Goal: Information Seeking & Learning: Learn about a topic

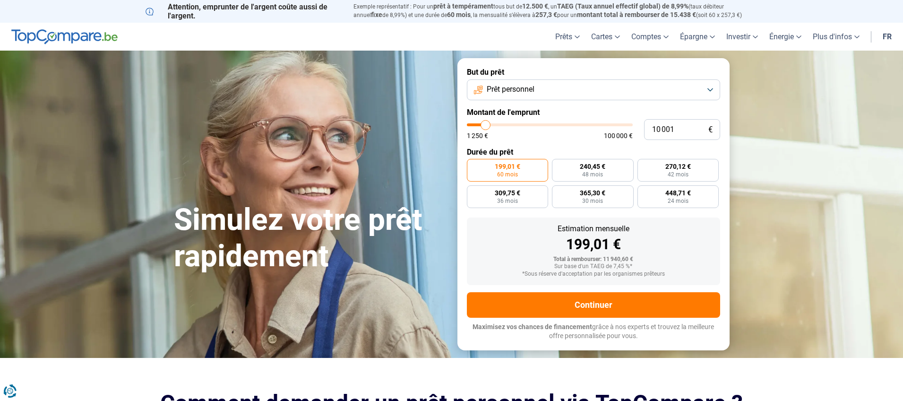
click at [579, 100] on button "Prêt personnel" at bounding box center [593, 89] width 253 height 21
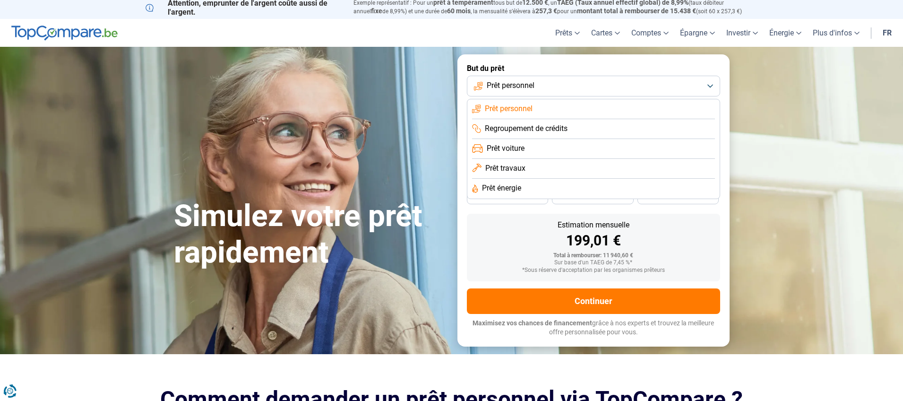
scroll to position [6, 0]
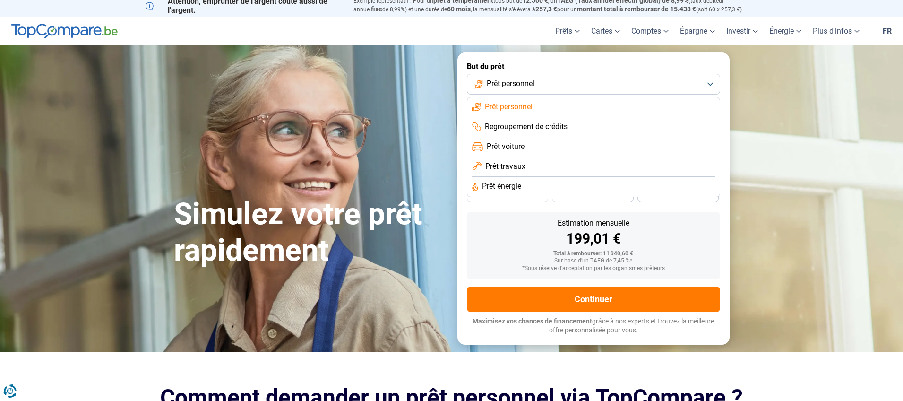
click at [514, 240] on div "199,01 €" at bounding box center [593, 239] width 238 height 14
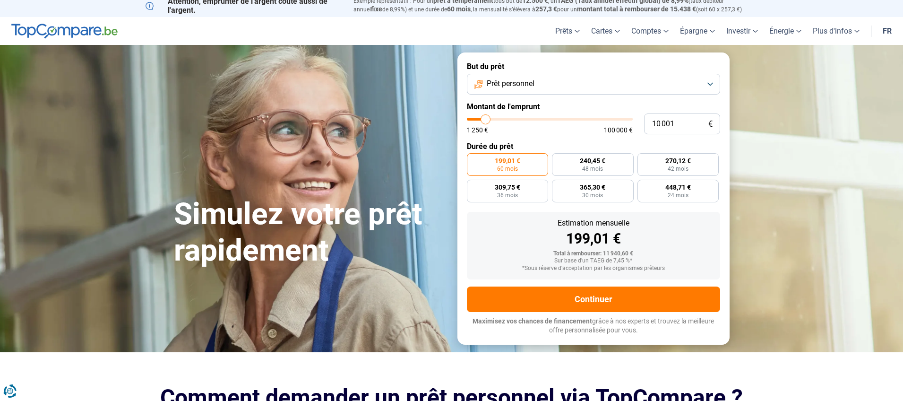
type input "9 750"
type input "9750"
type input "10 250"
type input "10250"
type input "10 750"
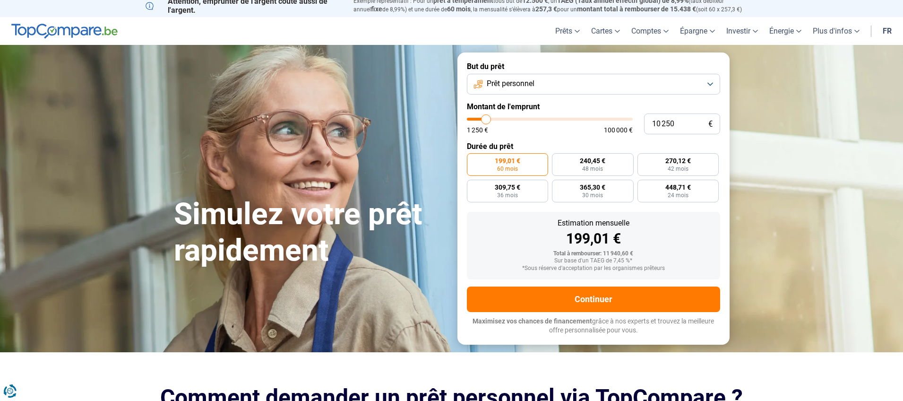
type input "10750"
type input "11 000"
type input "11000"
type input "11 750"
type input "11750"
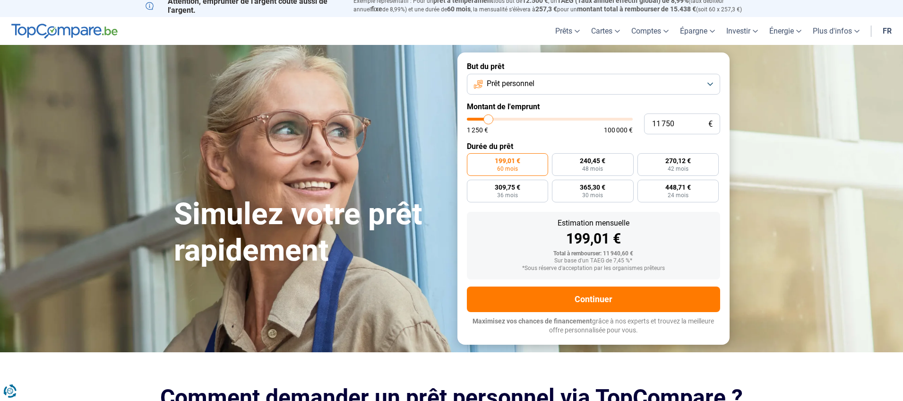
type input "12 250"
type input "12250"
type input "12 750"
type input "12750"
type input "13 500"
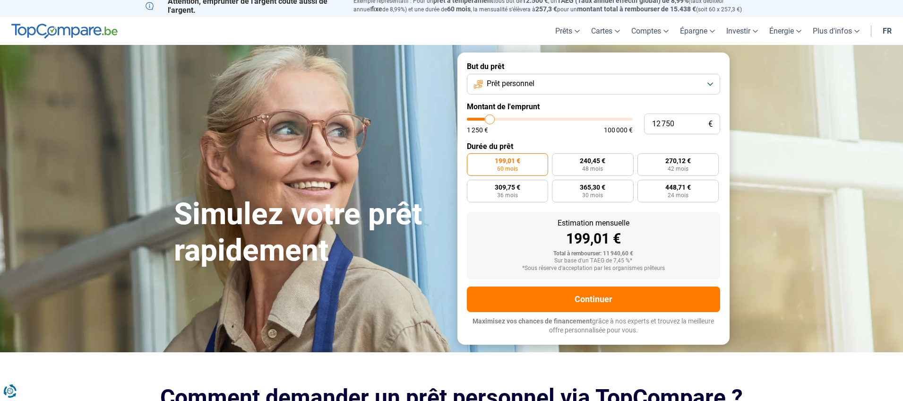
type input "13500"
type input "14 000"
type input "14000"
type input "14 750"
type input "14750"
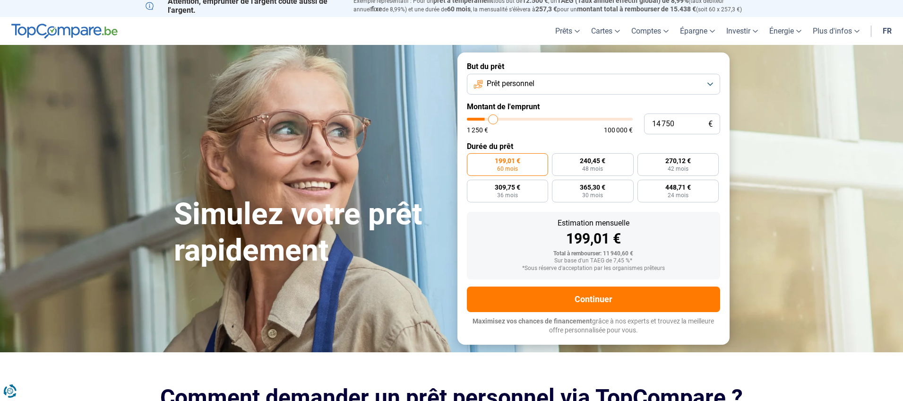
type input "15 500"
type input "15500"
type input "16 000"
type input "16000"
type input "16 250"
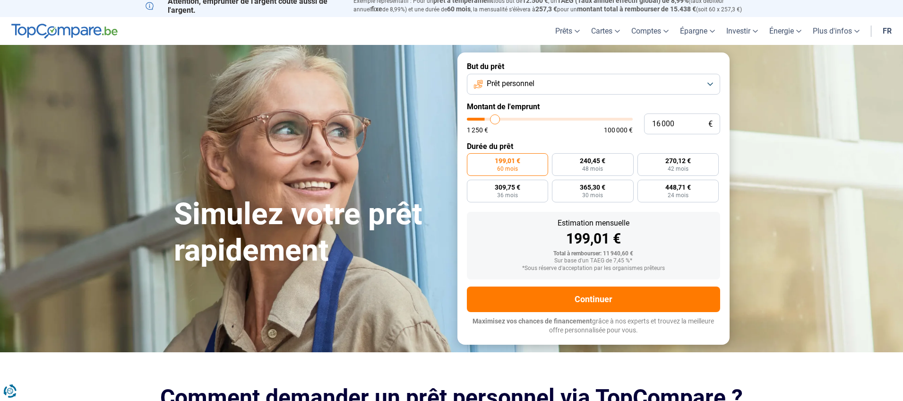
type input "16250"
type input "16 750"
type input "16750"
type input "17 250"
type input "17250"
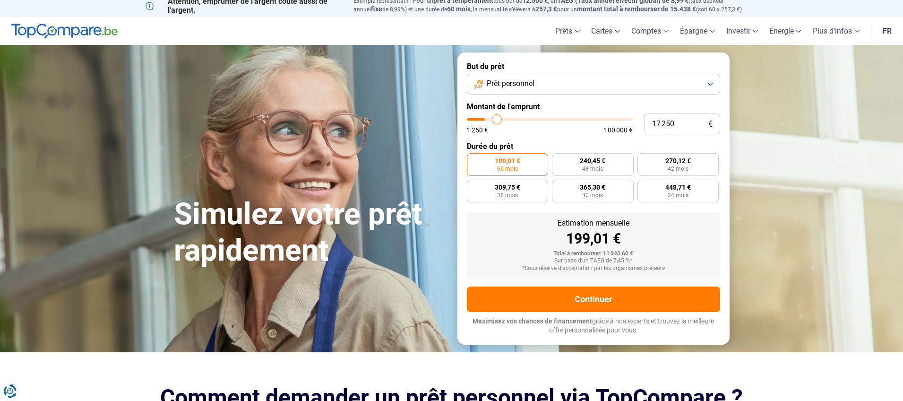
type input "17 750"
type input "17750"
type input "18 250"
type input "18250"
type input "18 750"
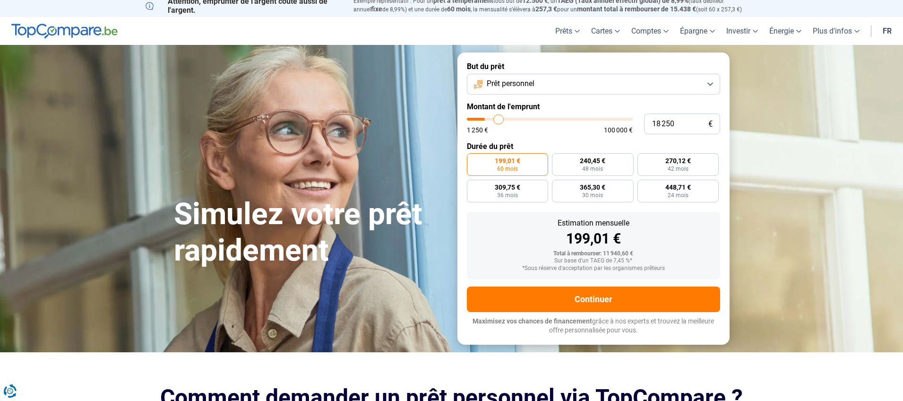
type input "18750"
type input "19 750"
type input "19750"
type input "20 750"
type input "20750"
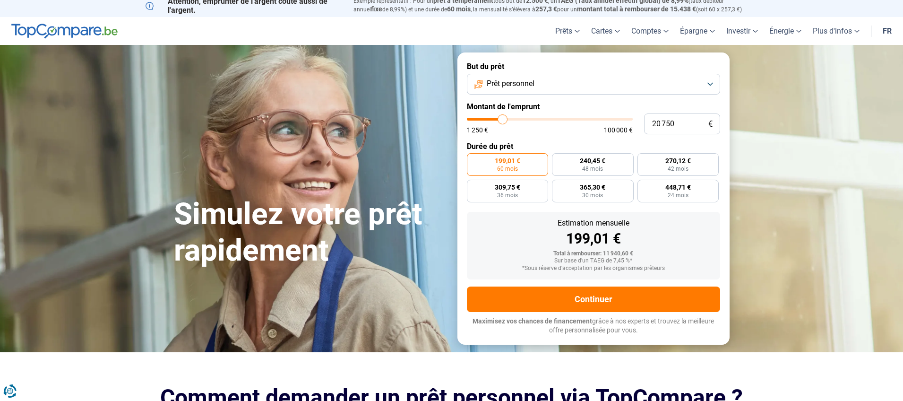
type input "22 250"
type input "22250"
type input "23 250"
type input "23250"
type input "24 000"
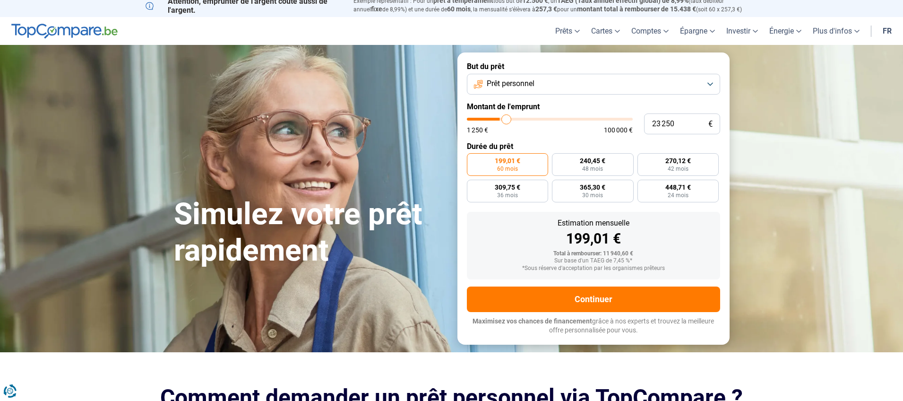
type input "24000"
type input "24 750"
type input "24750"
type input "25 500"
type input "25500"
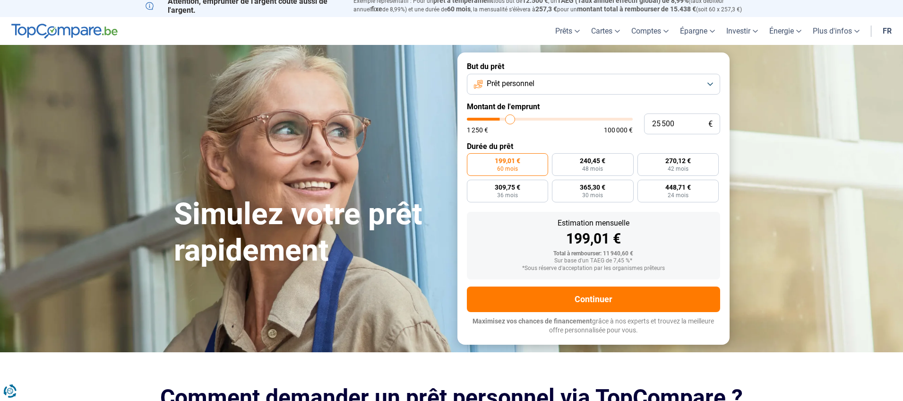
type input "26 250"
type input "26250"
type input "27 250"
type input "27250"
type input "28 750"
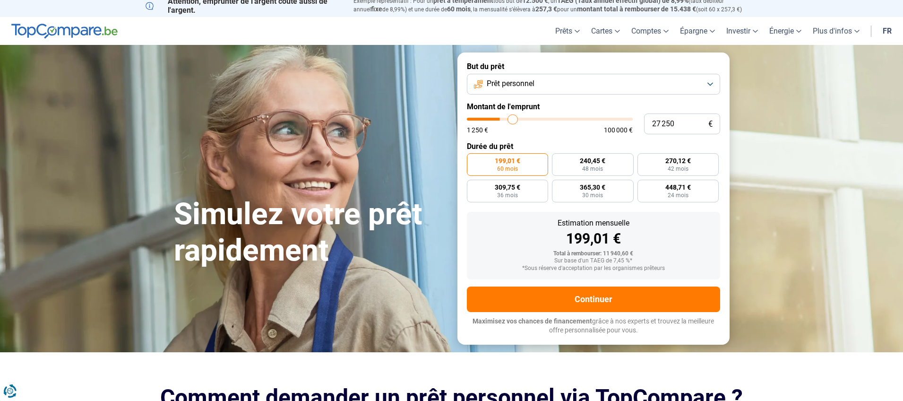
type input "28750"
type input "30 000"
type input "30000"
type input "32 000"
type input "32000"
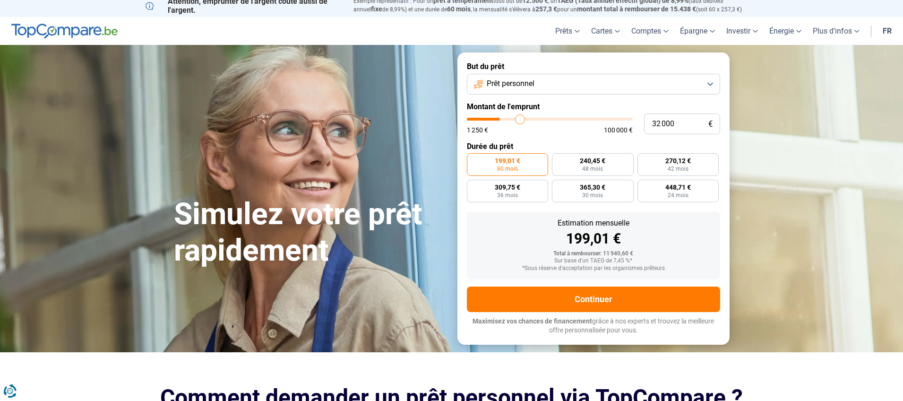
type input "33 750"
type input "33750"
type input "34 250"
type input "34250"
type input "34 500"
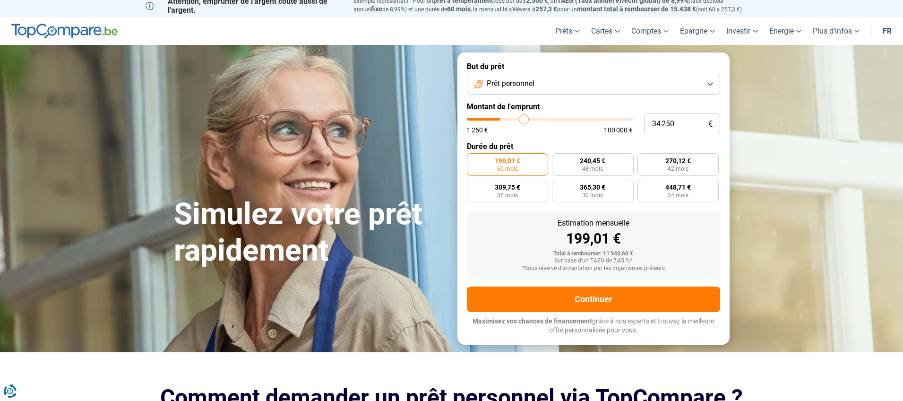
type input "34500"
type input "34 250"
type input "34250"
type input "34 000"
type input "34000"
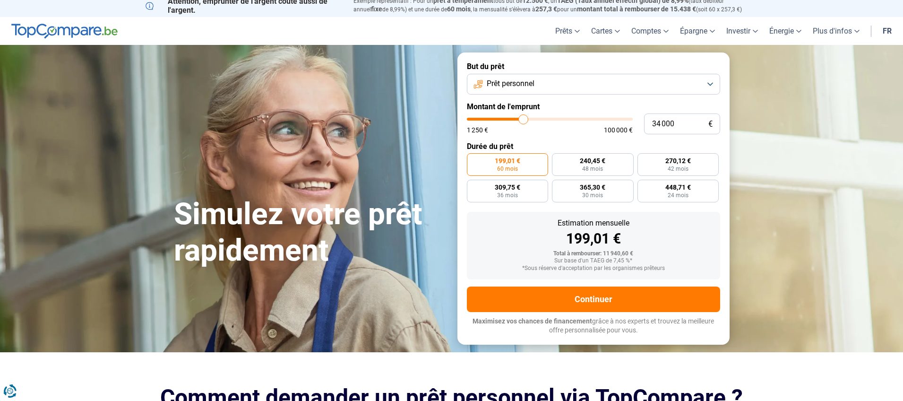
type input "33 250"
type input "33250"
type input "32 750"
type input "32750"
type input "32 000"
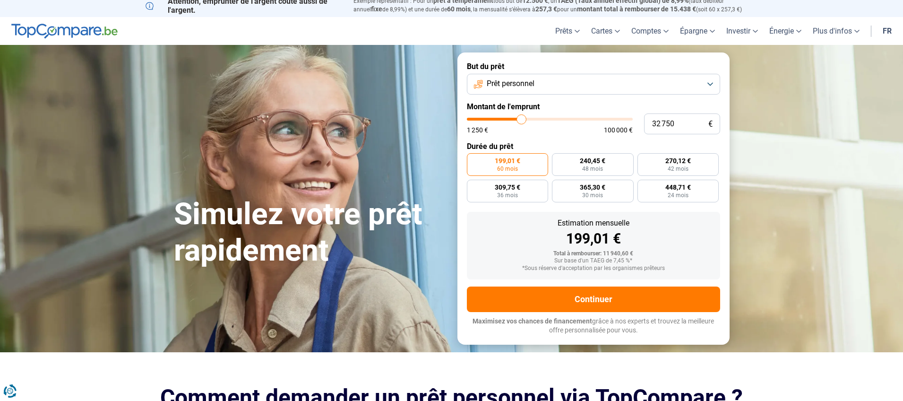
type input "32000"
type input "31 250"
type input "31250"
type input "30 250"
type input "30250"
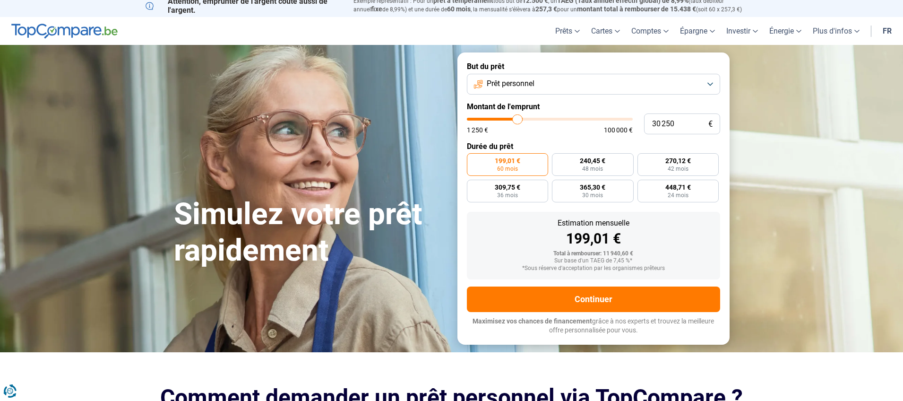
type input "29 250"
type input "29250"
type input "28 500"
type input "28500"
type input "27 750"
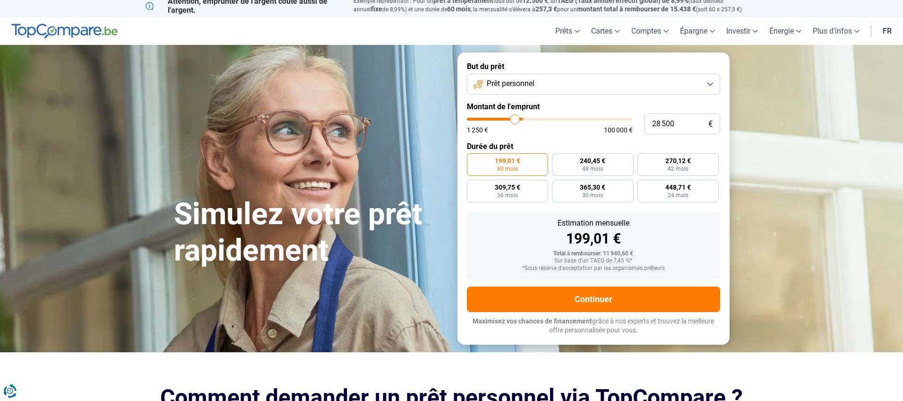
type input "27750"
type input "27 250"
type input "27250"
type input "26 750"
type input "26750"
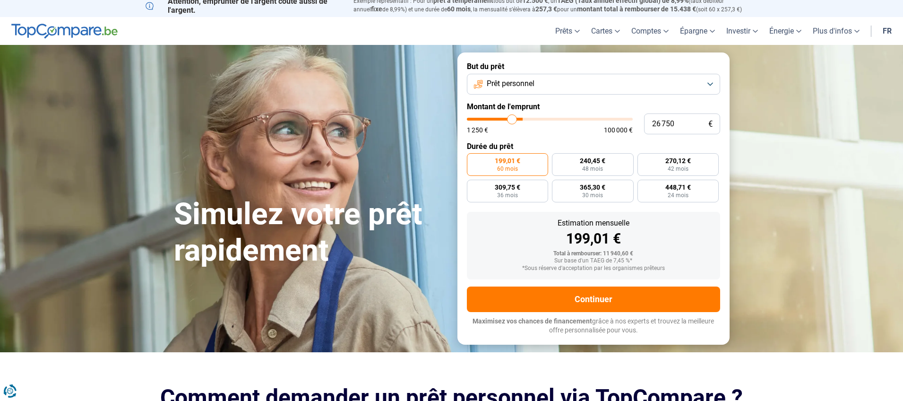
type input "26 000"
type input "26000"
type input "25 500"
type input "25500"
type input "24 750"
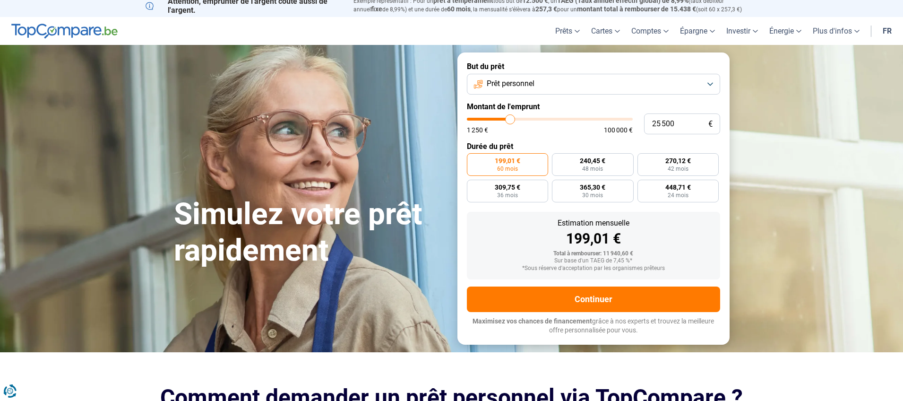
type input "24750"
type input "24 000"
type input "24000"
type input "23 500"
type input "23500"
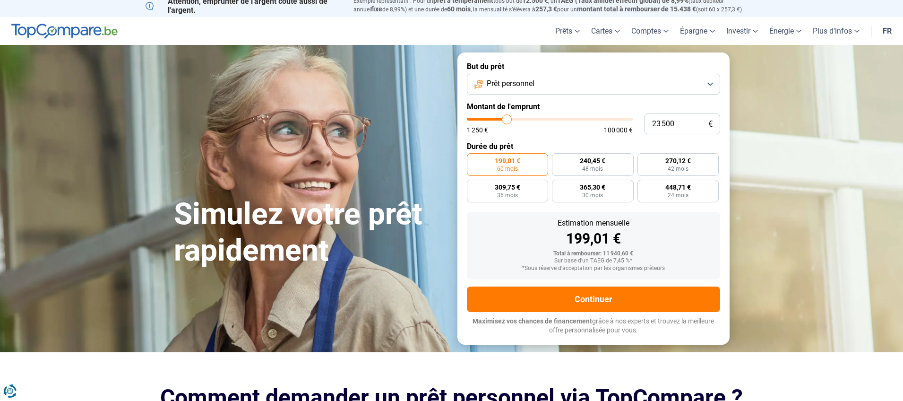
type input "23 250"
type input "23250"
type input "22 750"
type input "22750"
type input "22 500"
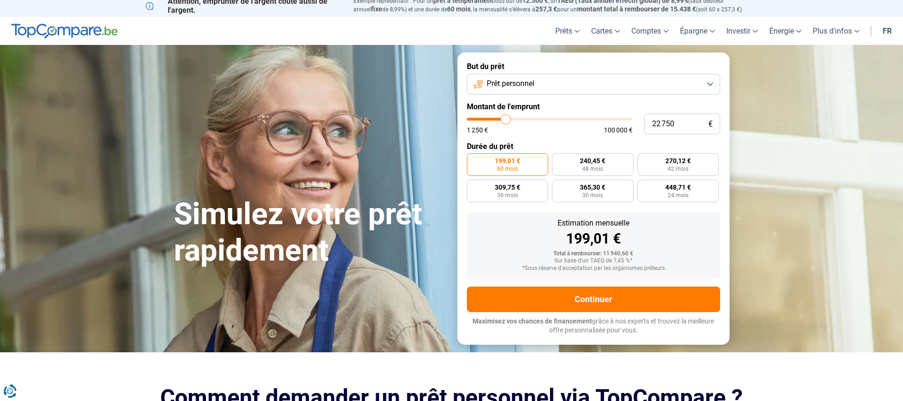
type input "22500"
type input "22 250"
type input "22250"
type input "21 750"
type input "21750"
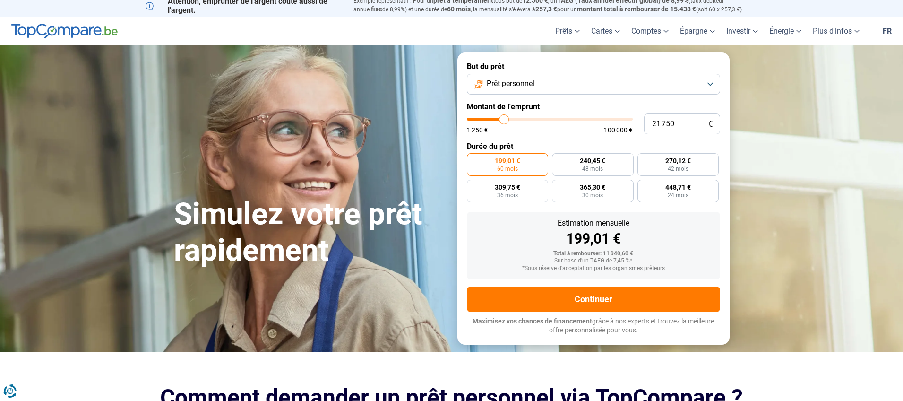
type input "21 500"
type input "21500"
type input "21 250"
type input "21250"
type input "21 000"
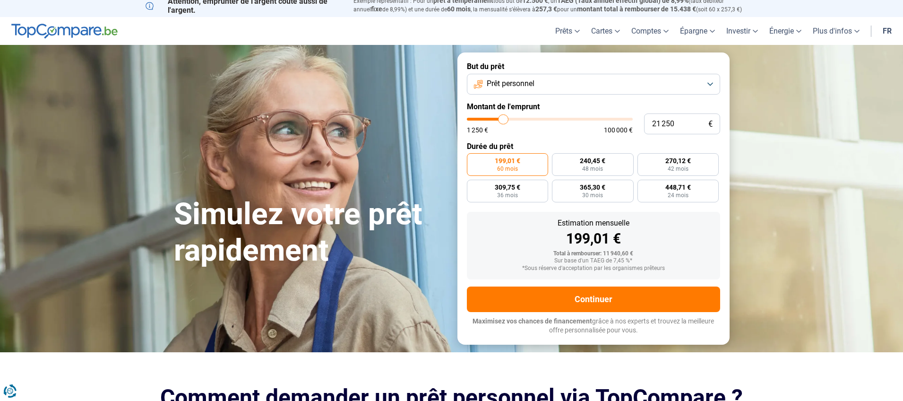
type input "21000"
type input "20 750"
type input "20750"
type input "20 500"
type input "20500"
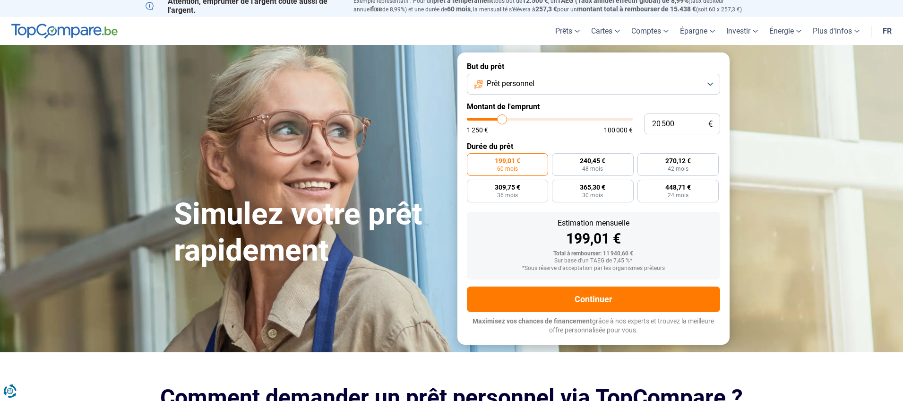
type input "20 250"
type input "20250"
type input "20 000"
type input "20000"
type input "19 500"
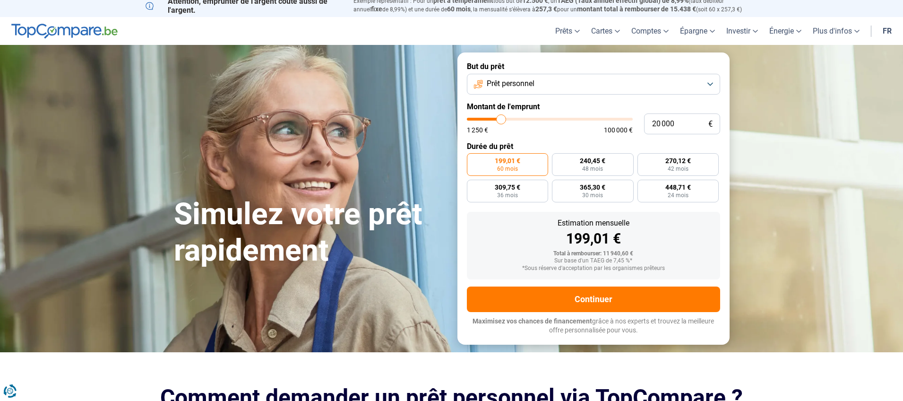
type input "19500"
type input "19 250"
type input "19250"
type input "19 000"
type input "19000"
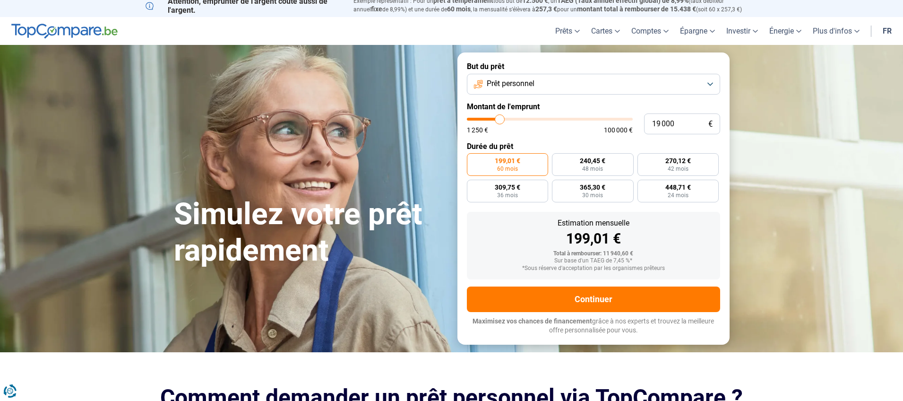
type input "18 750"
type input "18750"
type input "18 250"
type input "18250"
type input "18 000"
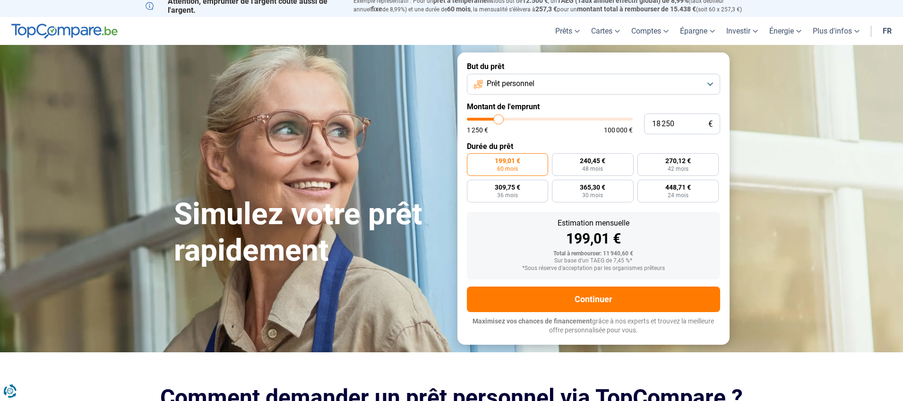
type input "18000"
type input "17 750"
type input "17750"
type input "17 500"
type input "17500"
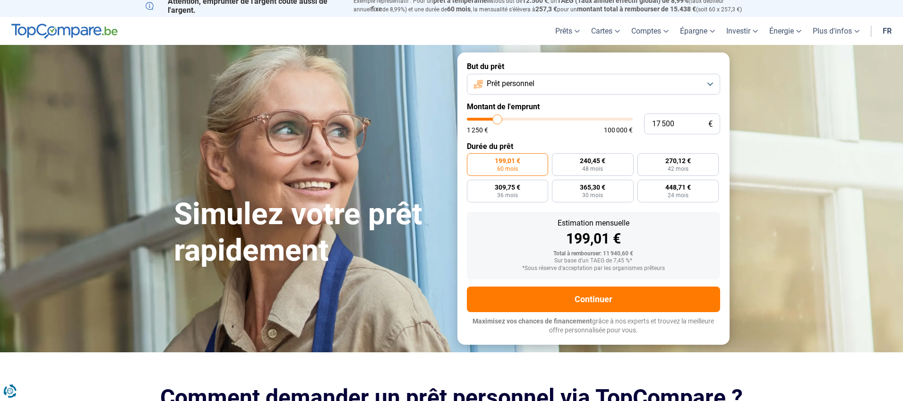
type input "17 250"
type input "17250"
type input "17 000"
type input "17000"
type input "16 500"
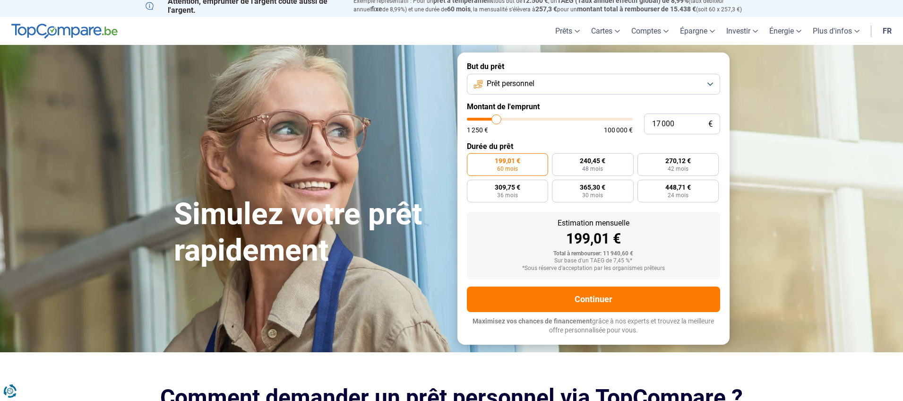
type input "16500"
type input "16 250"
type input "16250"
type input "16 000"
type input "16000"
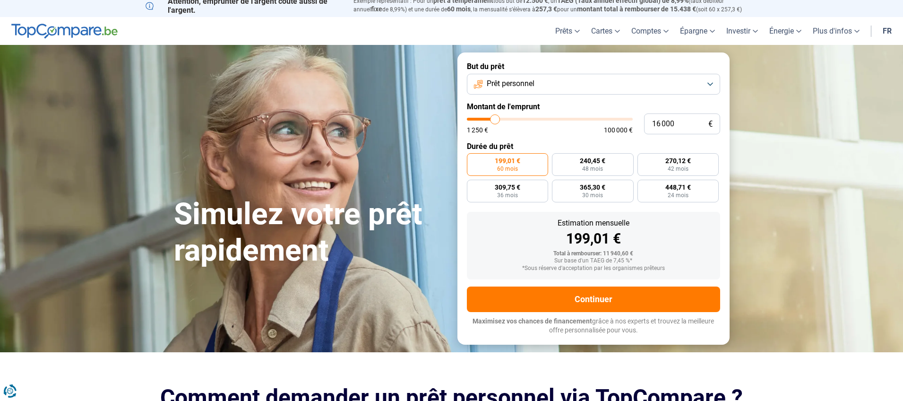
type input "15 750"
type input "15750"
type input "15 500"
type input "15500"
type input "15 250"
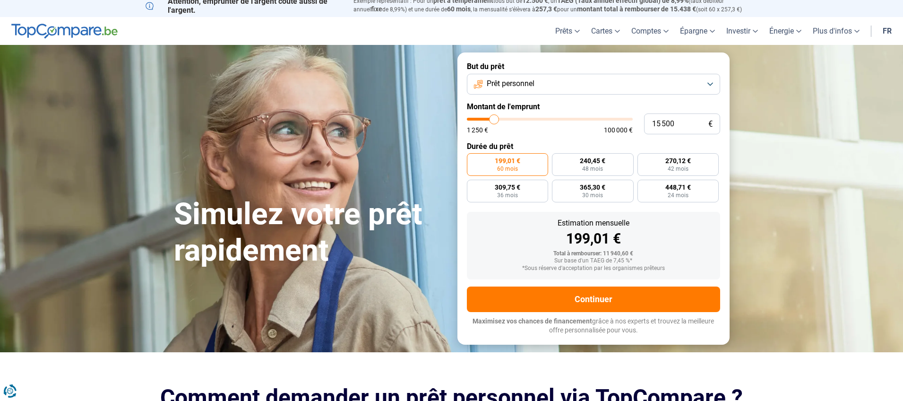
type input "15250"
type input "15 000"
type input "15000"
type input "14 750"
type input "14750"
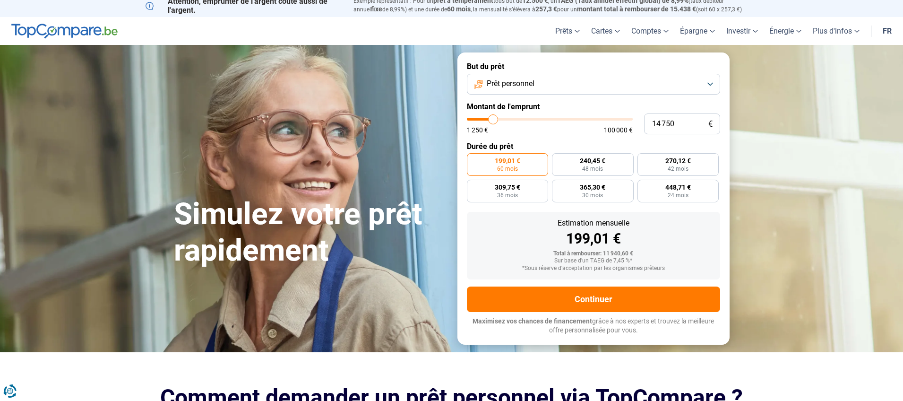
type input "14 500"
type input "14500"
type input "14 250"
type input "14250"
type input "14 000"
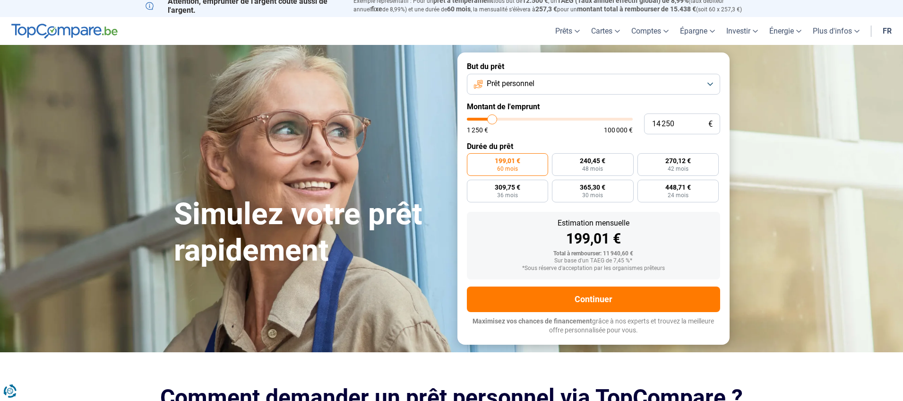
type input "14000"
type input "13 750"
type input "13750"
type input "13 500"
type input "13500"
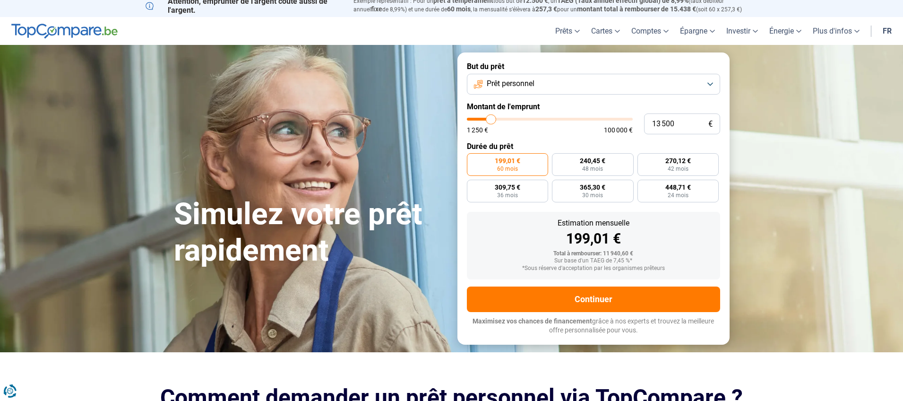
type input "13 250"
type input "13250"
type input "13 000"
type input "13000"
type input "12 750"
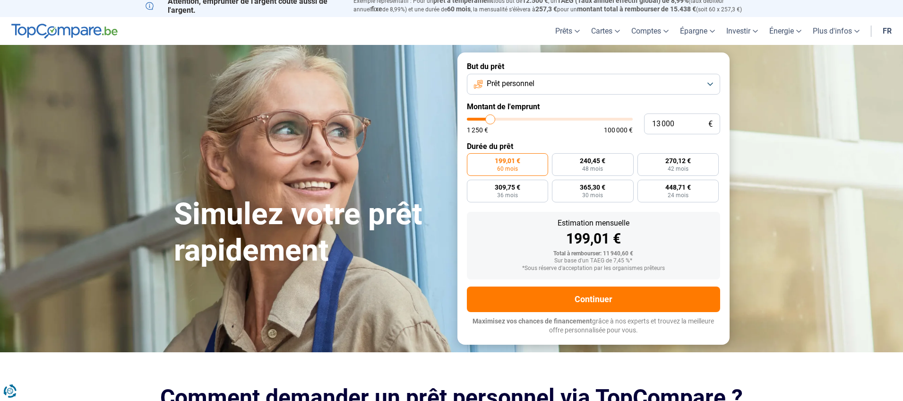
type input "12750"
type input "12 500"
type input "12500"
type input "12 750"
type input "12750"
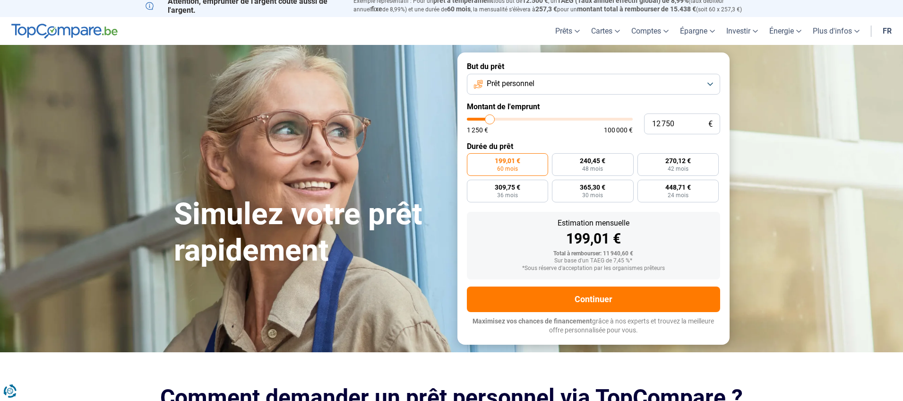
type input "13 000"
type input "13000"
type input "13 250"
type input "13250"
type input "13 500"
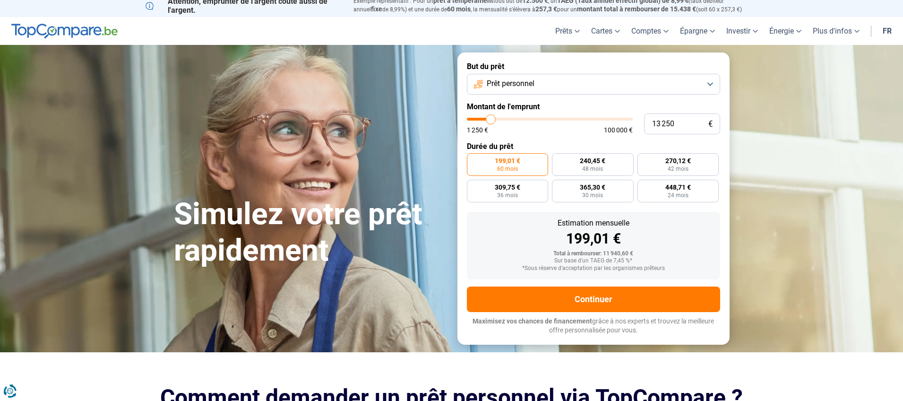
type input "13500"
type input "13 750"
type input "13750"
type input "14 000"
type input "14000"
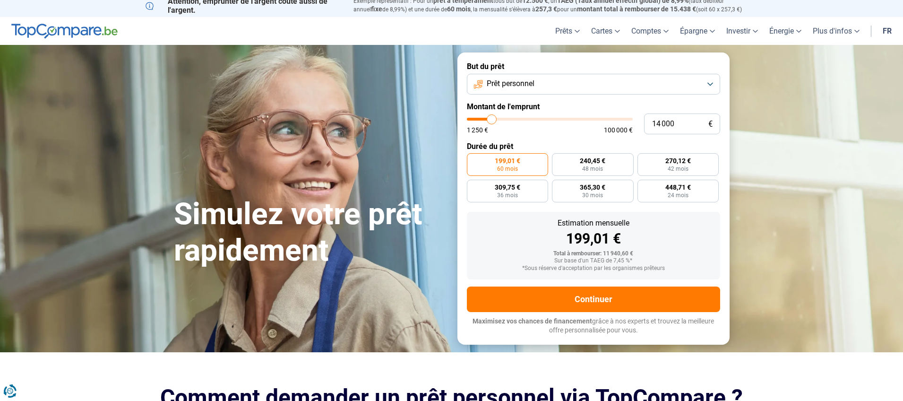
type input "14 250"
type input "14250"
type input "14 000"
type input "14000"
type input "13 750"
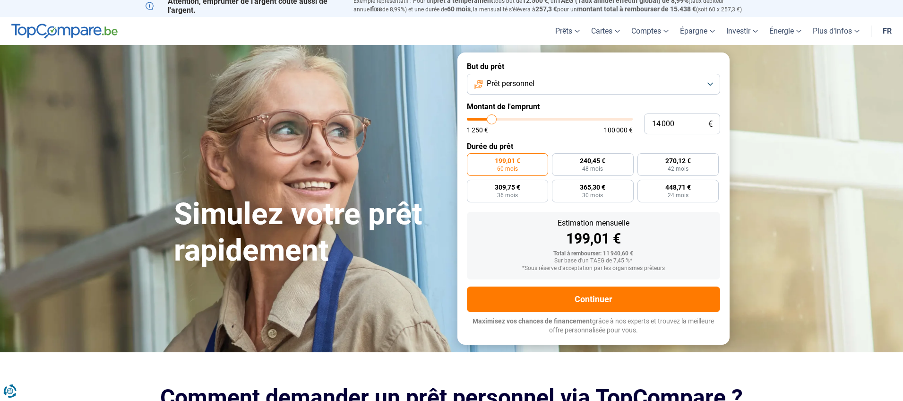
type input "13750"
type input "14 000"
drag, startPoint x: 488, startPoint y: 119, endPoint x: 491, endPoint y: 115, distance: 5.0
type input "14000"
click at [491, 118] on input "range" at bounding box center [550, 119] width 166 height 3
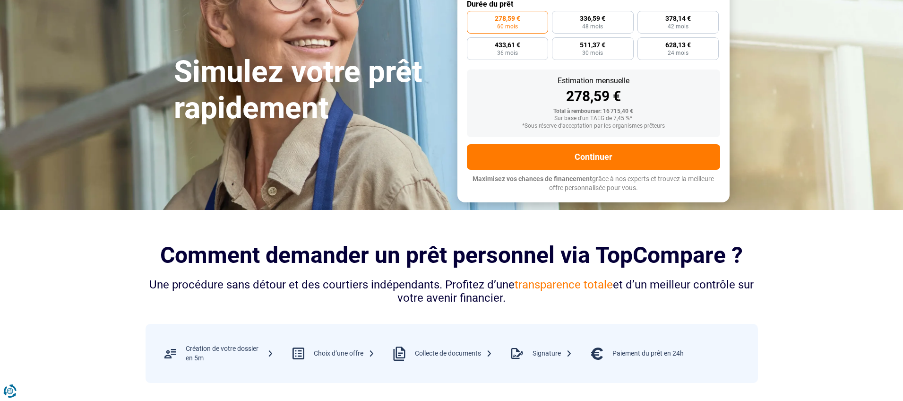
scroll to position [0, 0]
